Goal: Book appointment/travel/reservation

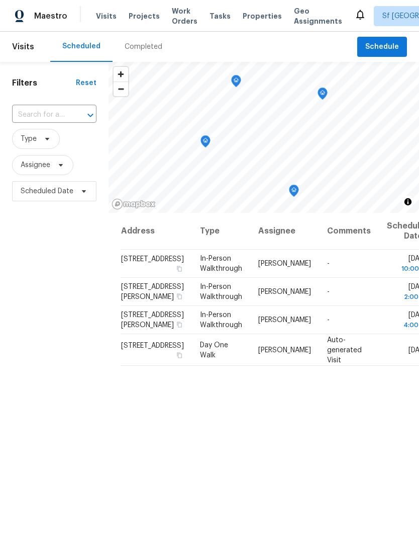
scroll to position [-5, 0]
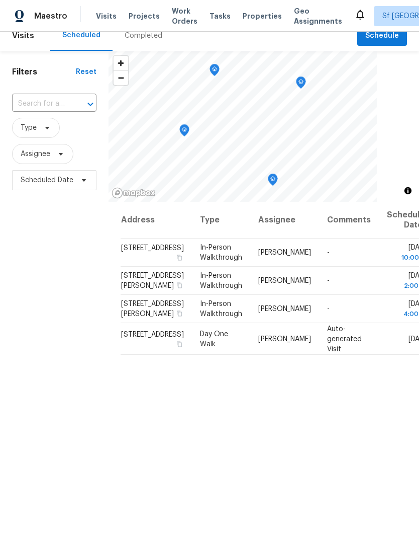
scroll to position [14, 0]
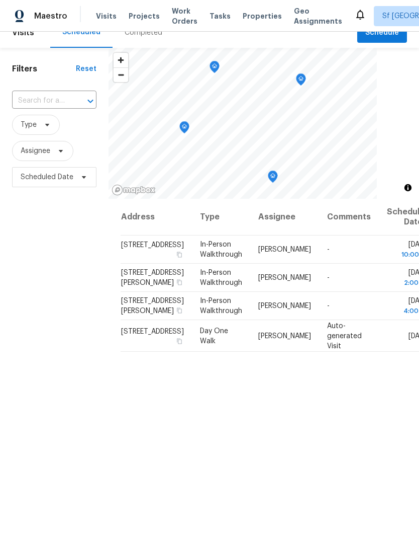
click at [0, 0] on icon at bounding box center [0, 0] width 0 height 0
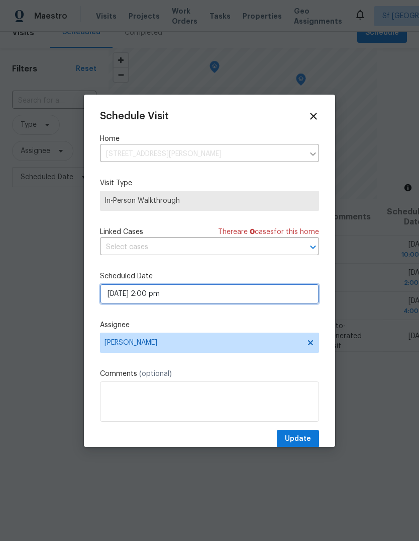
click at [181, 296] on input "[DATE] 2:00 pm" at bounding box center [209, 294] width 219 height 20
select select "pm"
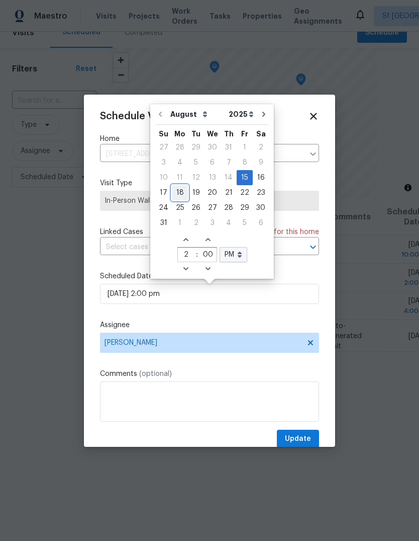
click at [181, 191] on div "18" at bounding box center [180, 193] width 16 height 14
type input "[DATE] 2:00 pm"
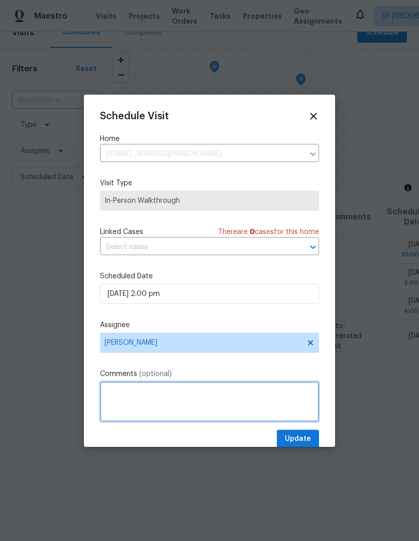
click at [180, 390] on textarea at bounding box center [209, 401] width 219 height 40
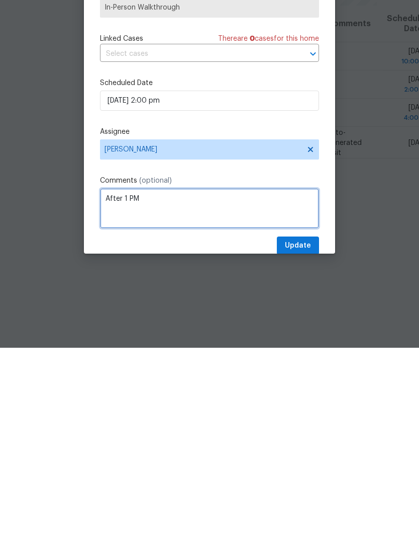
type textarea "After 1 PM"
click at [272, 127] on div "Schedule Visit Home 96 Belford Dr, Daly City, CA 94015 ​ Visit Type In-Person W…" at bounding box center [209, 280] width 219 height 338
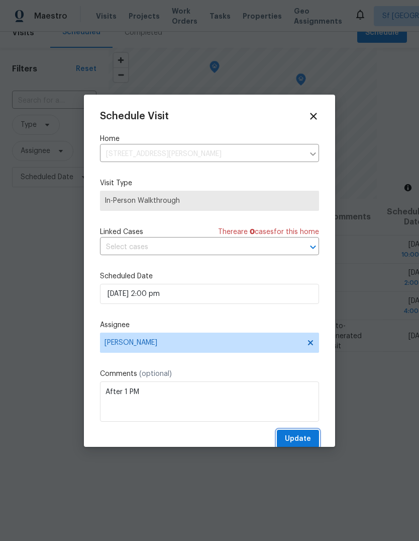
click at [305, 443] on span "Update" at bounding box center [298, 439] width 26 height 13
